Goal: Check status: Check status

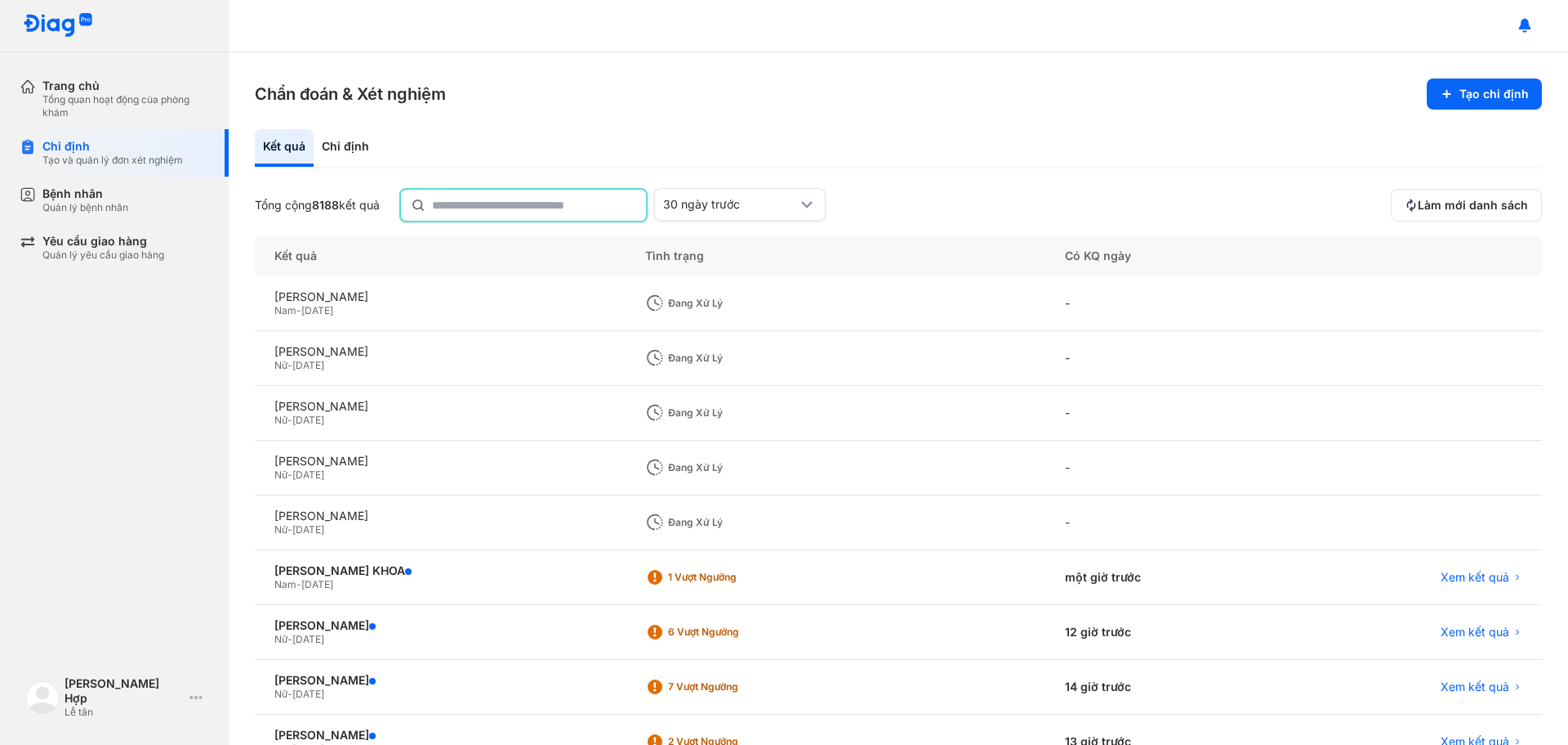
click at [504, 199] on input "text" at bounding box center [534, 205] width 205 height 31
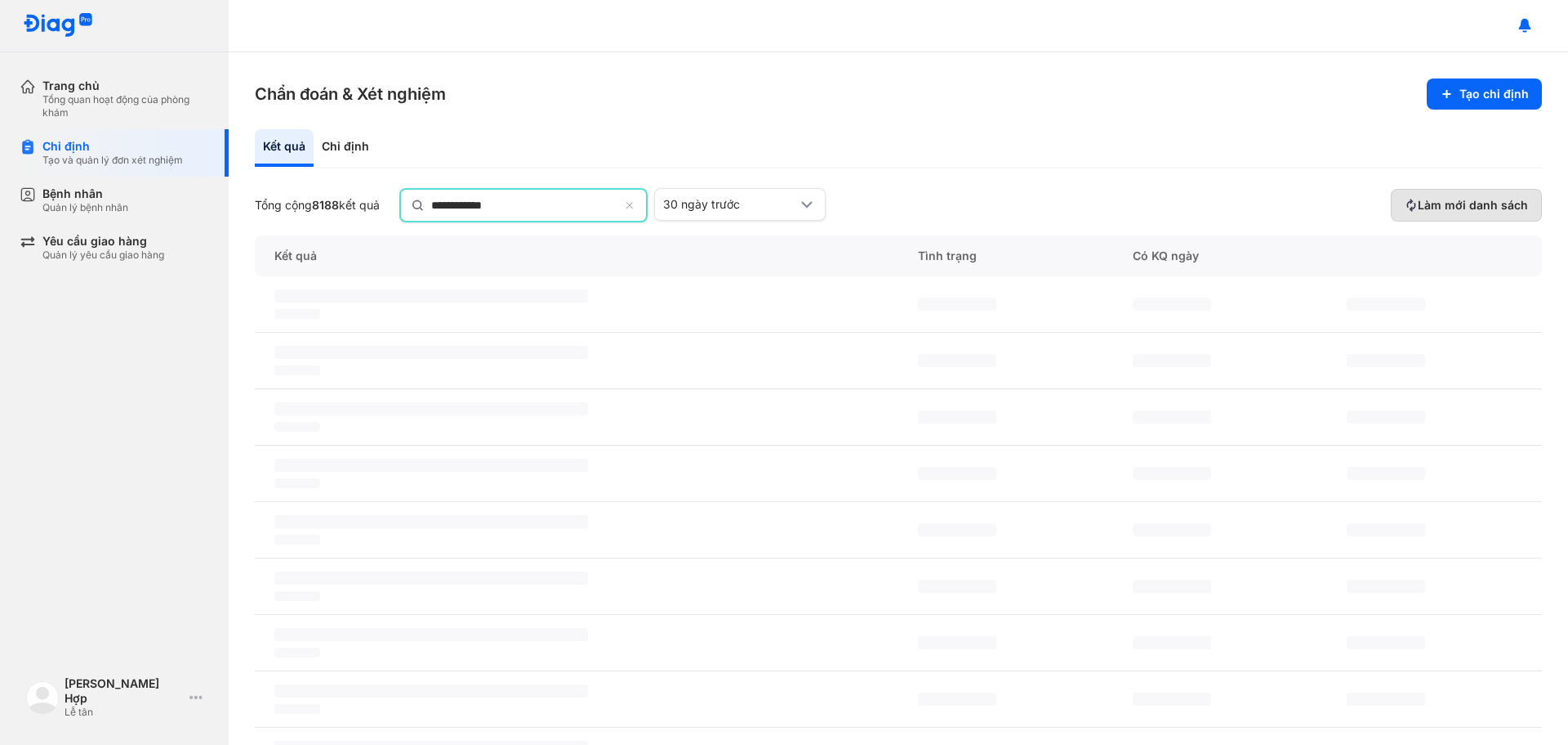
type input "**********"
click at [1438, 203] on span "Làm mới danh sách" at bounding box center [1472, 206] width 110 height 15
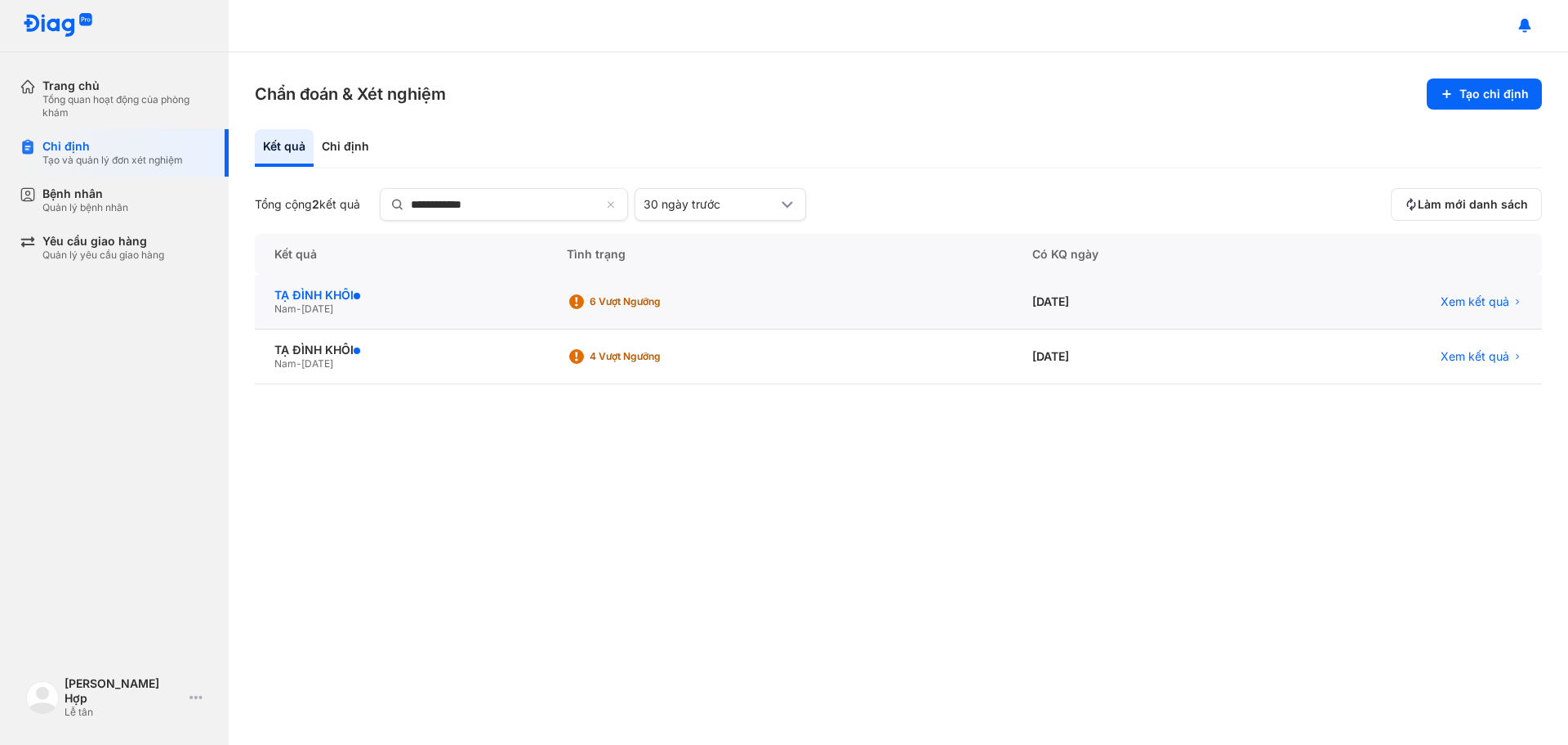
click at [324, 292] on div "TẠ ĐÌNH KHÔI" at bounding box center [401, 295] width 254 height 15
click at [331, 302] on div "TẠ ĐÌNH KHÔI" at bounding box center [401, 295] width 254 height 15
click at [322, 303] on span "[DATE]" at bounding box center [317, 308] width 32 height 12
click at [340, 299] on div "TẠ ĐÌNH KHÔI" at bounding box center [401, 295] width 254 height 15
